Goal: Information Seeking & Learning: Learn about a topic

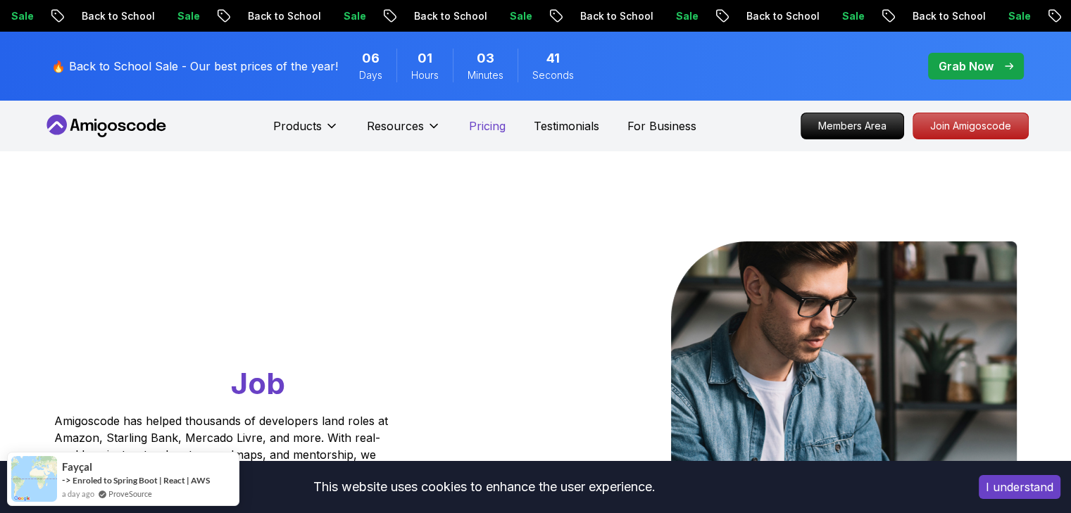
click at [476, 120] on p "Pricing" at bounding box center [487, 126] width 37 height 17
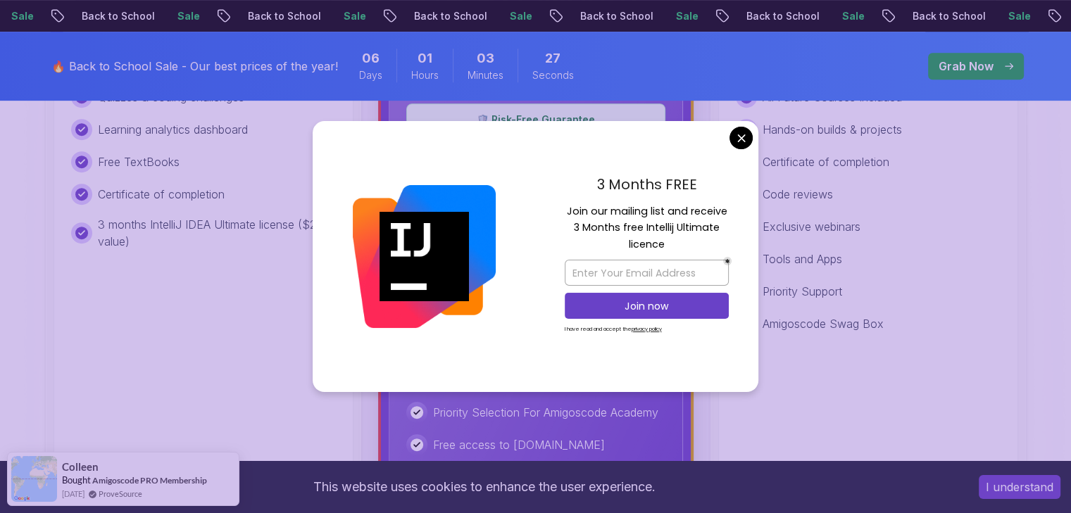
scroll to position [704, 0]
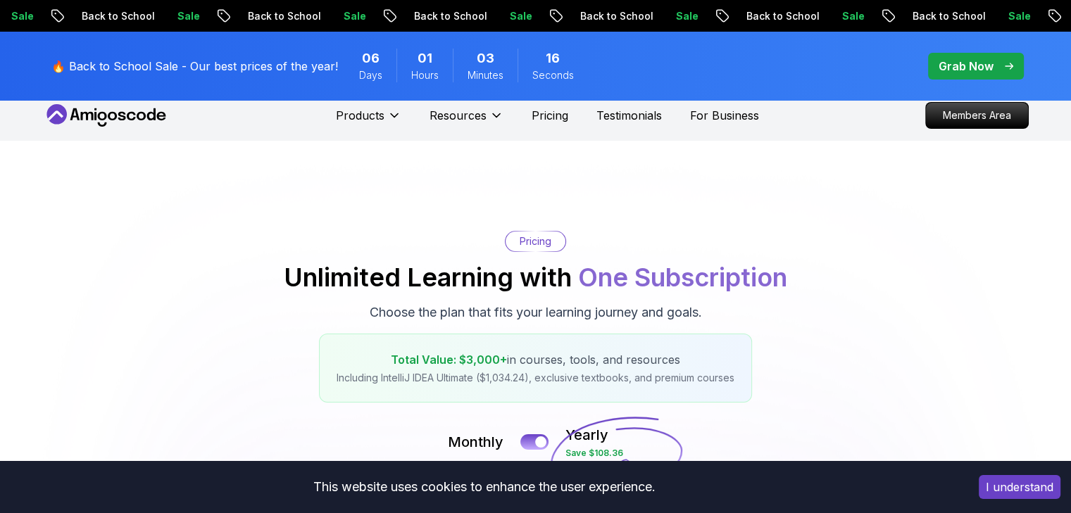
scroll to position [0, 0]
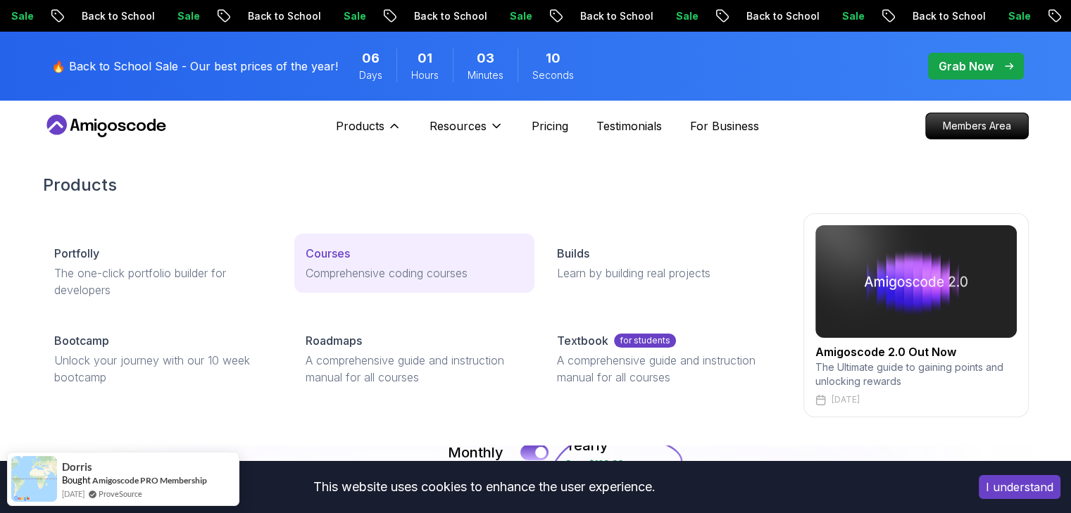
click at [388, 268] on p "Comprehensive coding courses" at bounding box center [415, 273] width 218 height 17
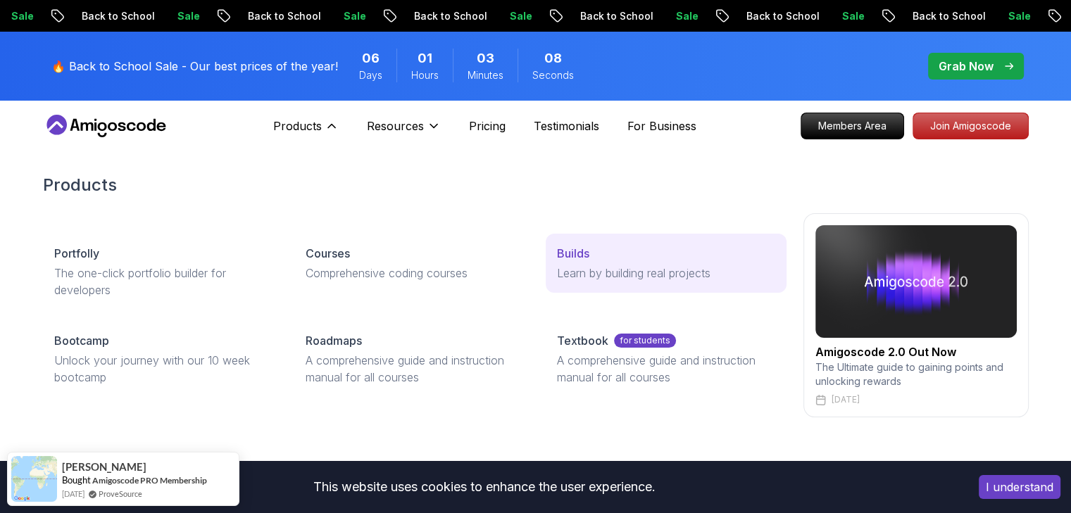
click at [557, 274] on p "Learn by building real projects" at bounding box center [666, 273] width 218 height 17
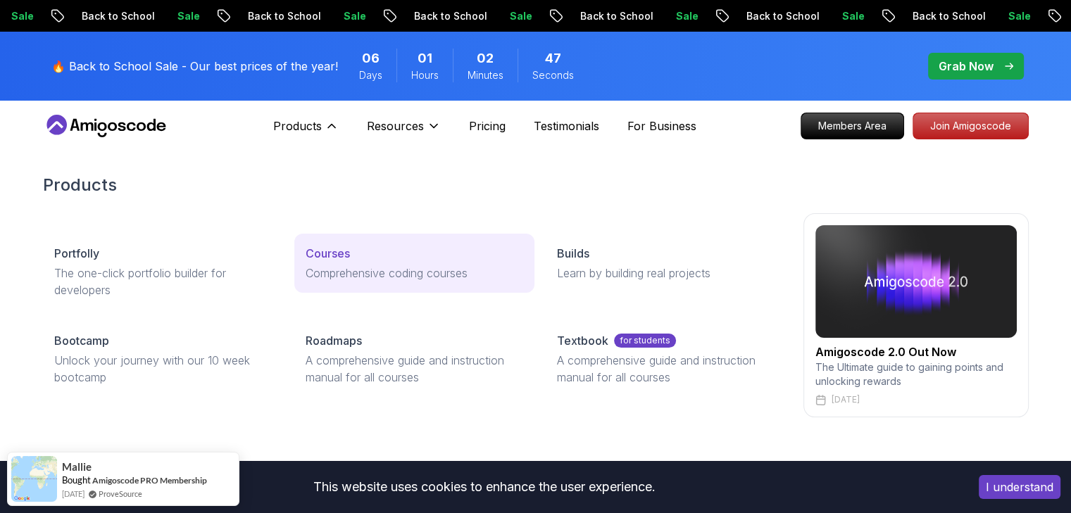
click at [353, 249] on div "Courses" at bounding box center [415, 253] width 218 height 17
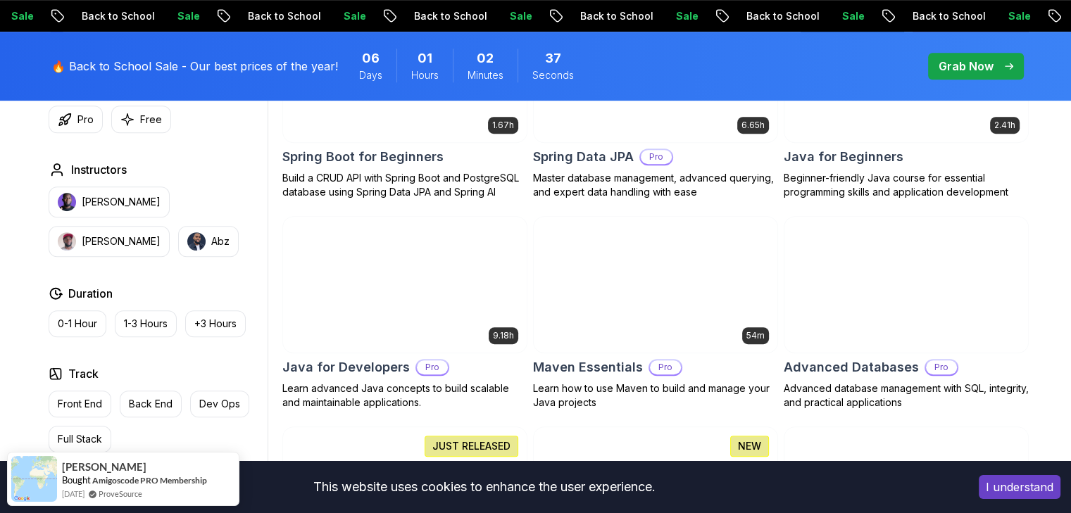
scroll to position [775, 0]
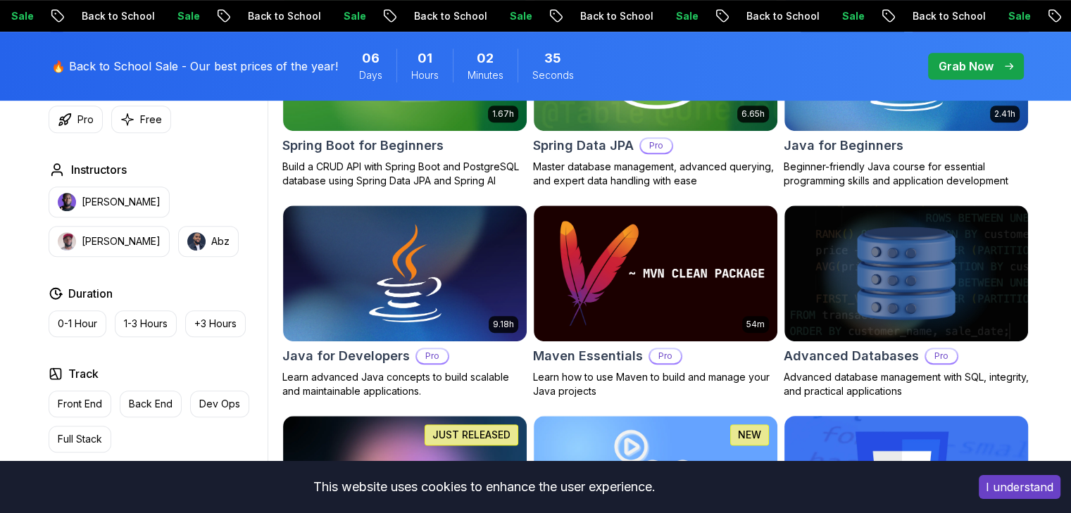
click at [988, 489] on button "I understand" at bounding box center [1020, 487] width 82 height 24
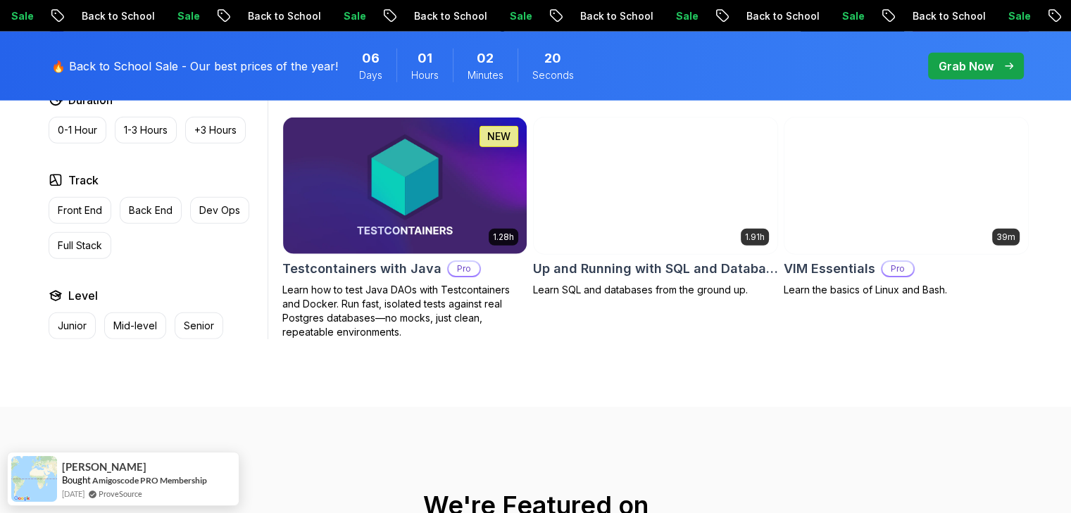
scroll to position [3874, 0]
